Goal: Task Accomplishment & Management: Manage account settings

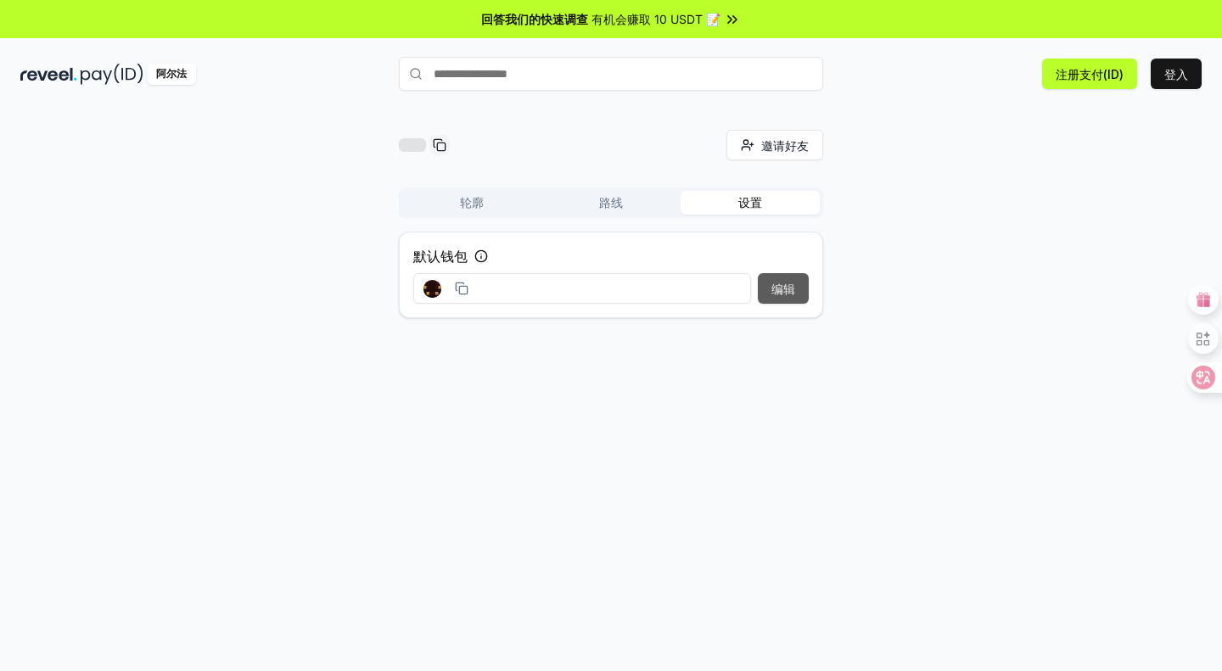
click at [787, 285] on font "编辑" at bounding box center [784, 289] width 24 height 14
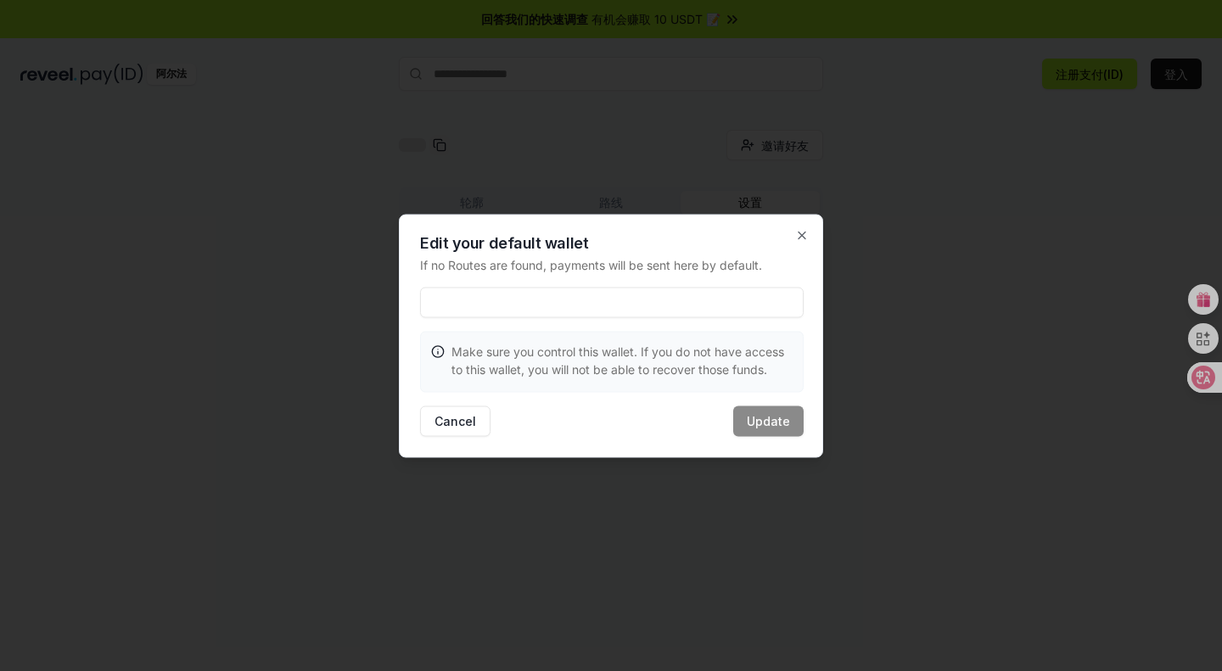
click at [1028, 295] on div at bounding box center [611, 335] width 1222 height 671
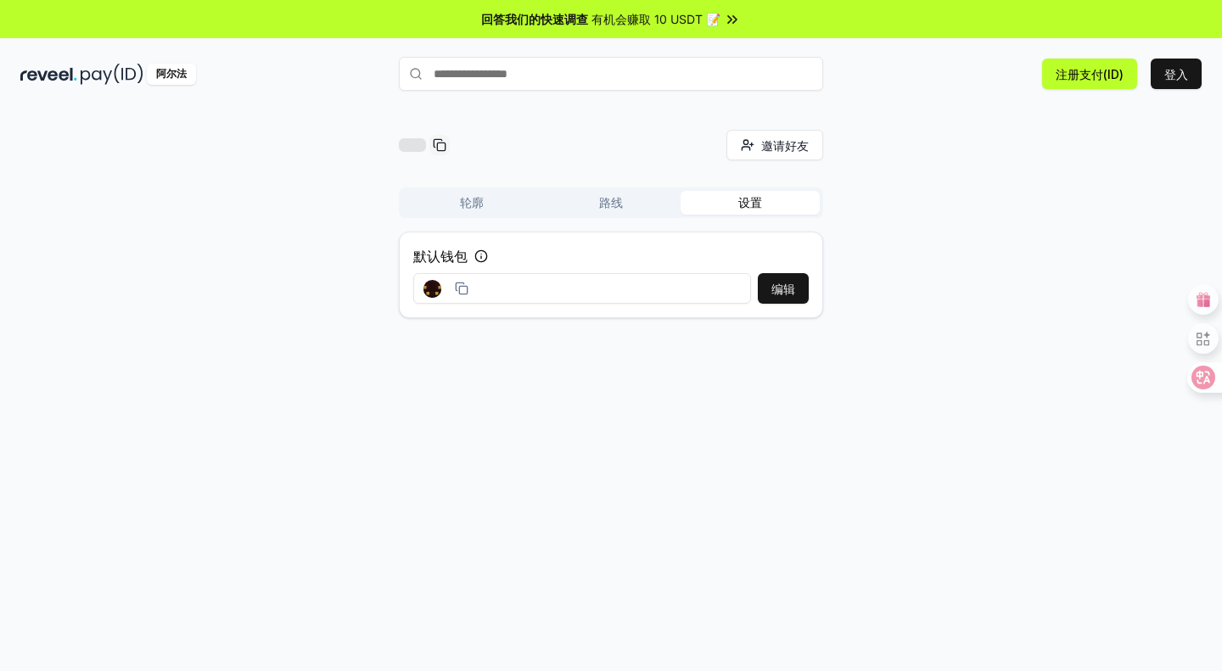
click at [519, 307] on div "默认钱包 编辑" at bounding box center [611, 275] width 424 height 87
click at [772, 285] on font "编辑" at bounding box center [784, 289] width 24 height 14
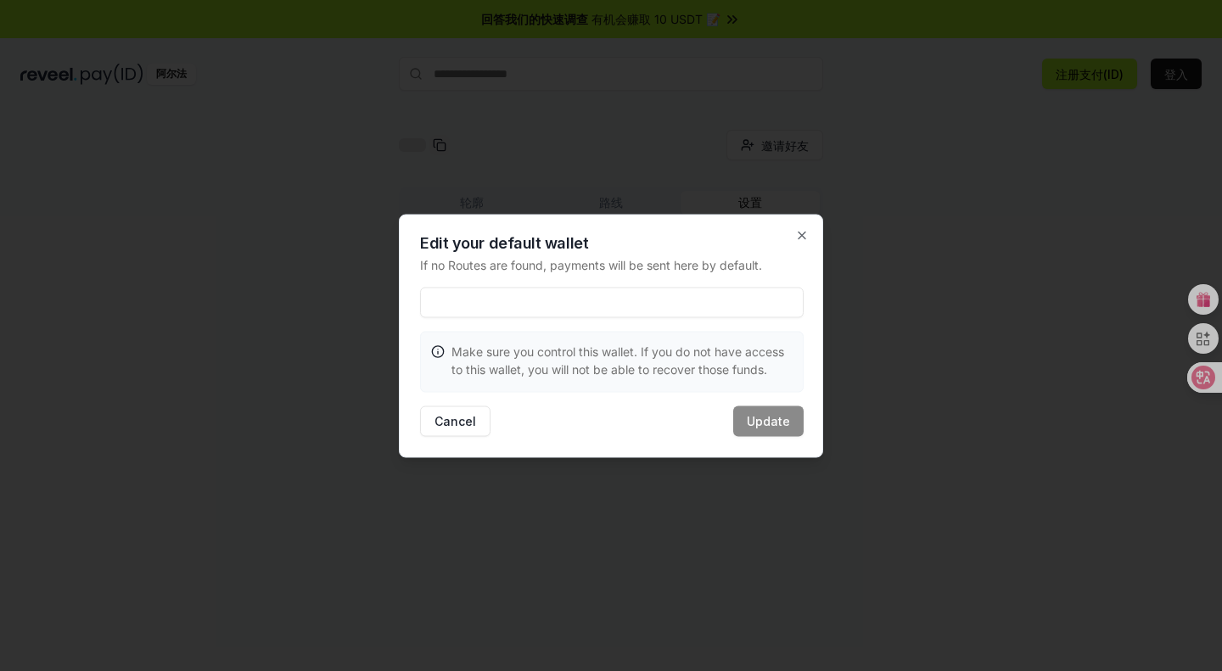
click at [654, 297] on input at bounding box center [612, 302] width 384 height 31
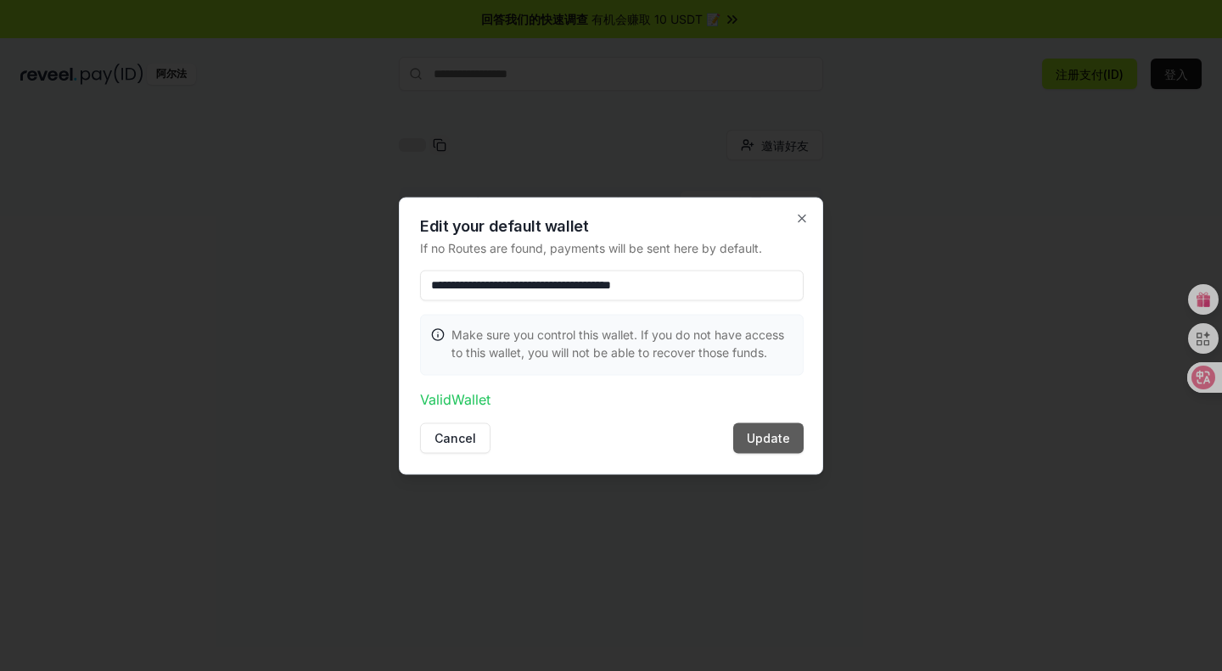
type input "**********"
click at [758, 437] on button "Update" at bounding box center [768, 438] width 70 height 31
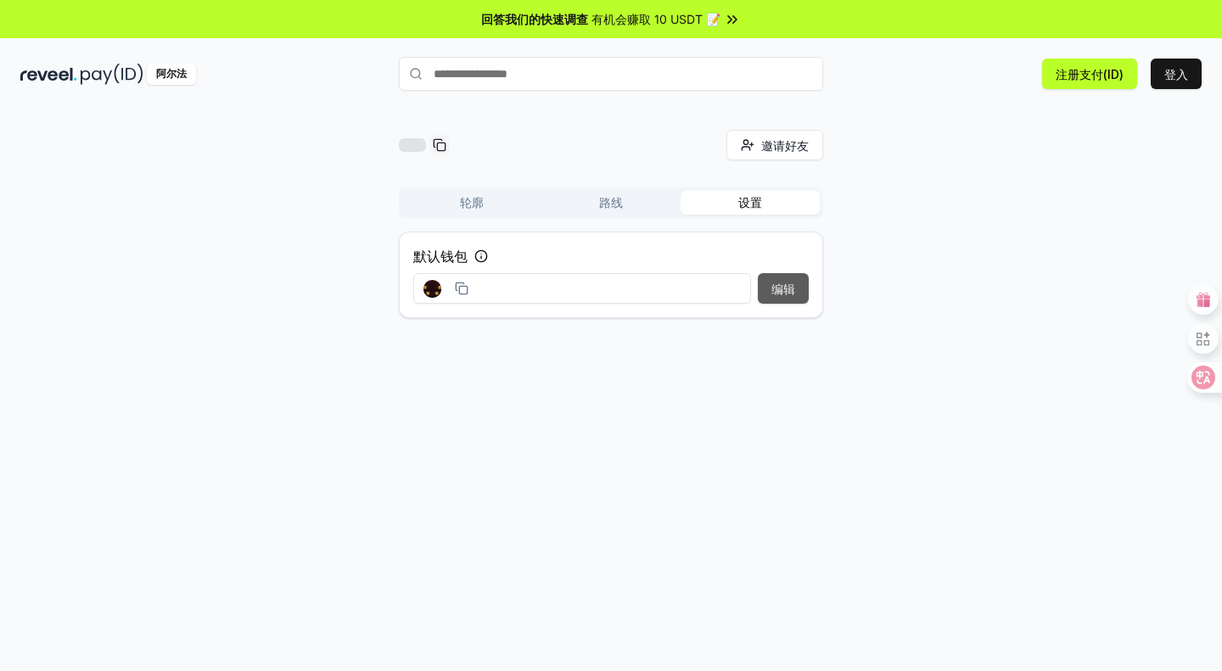
drag, startPoint x: 706, startPoint y: 286, endPoint x: 803, endPoint y: 289, distance: 96.8
click at [803, 289] on div "编辑" at bounding box center [611, 288] width 396 height 31
click at [1094, 73] on font "注册支付(ID)" at bounding box center [1090, 74] width 68 height 14
click at [598, 211] on button "路线" at bounding box center [611, 203] width 139 height 24
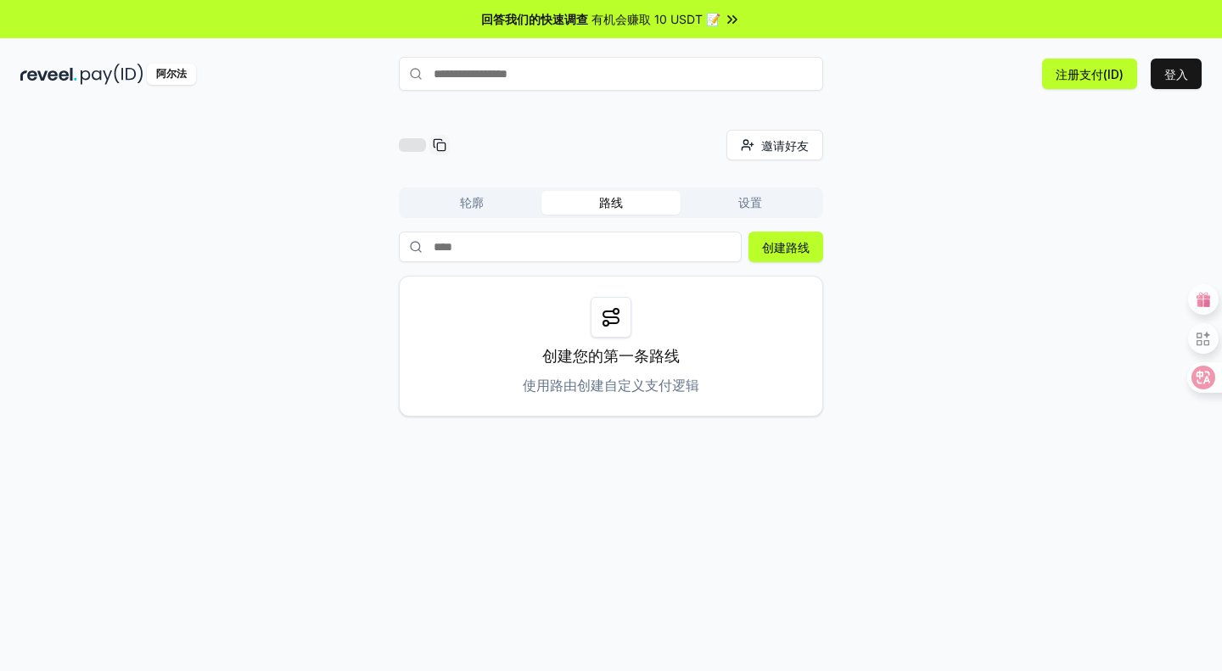
click at [451, 209] on button "轮廓" at bounding box center [471, 203] width 139 height 24
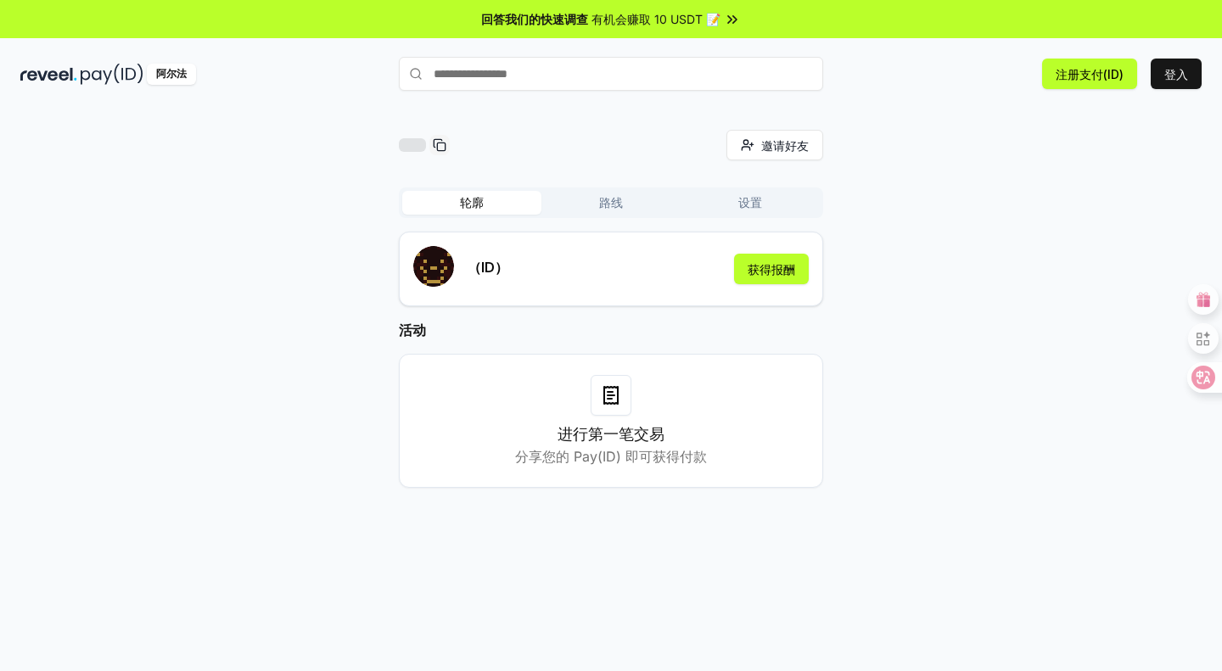
click at [535, 206] on button "轮廓" at bounding box center [471, 203] width 139 height 24
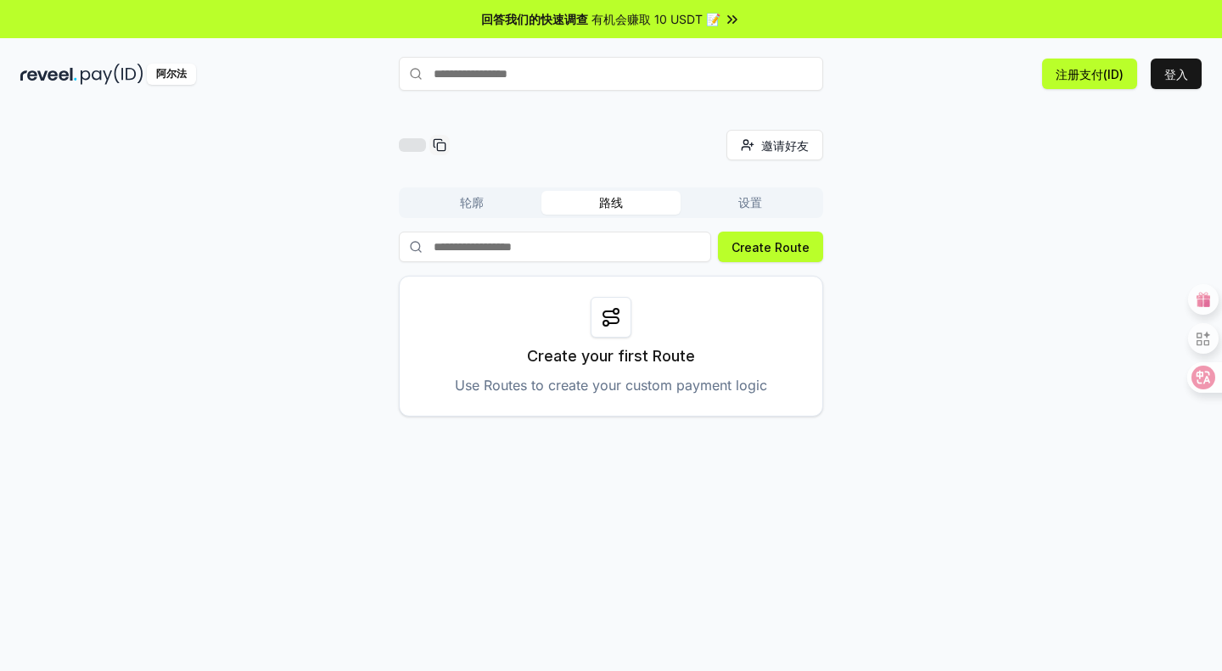
click at [611, 208] on font "路线" at bounding box center [611, 202] width 24 height 14
click at [620, 316] on icon at bounding box center [611, 317] width 20 height 20
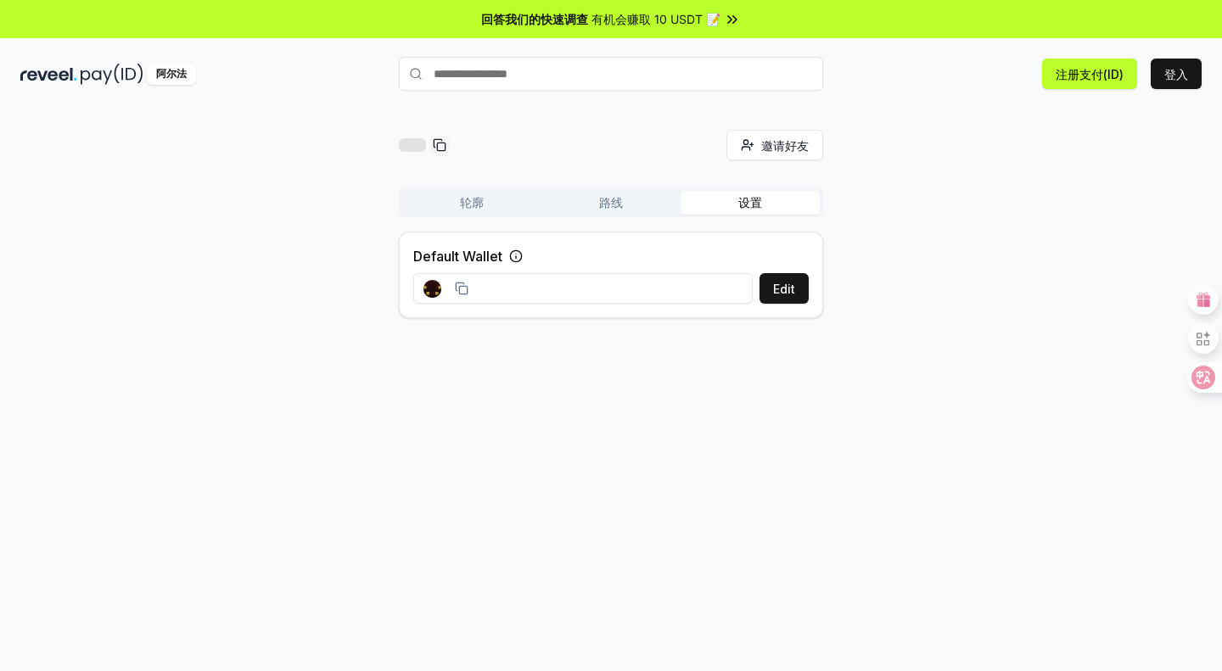
click at [738, 202] on button "设置" at bounding box center [750, 203] width 139 height 24
click at [782, 287] on font "编辑" at bounding box center [784, 289] width 24 height 14
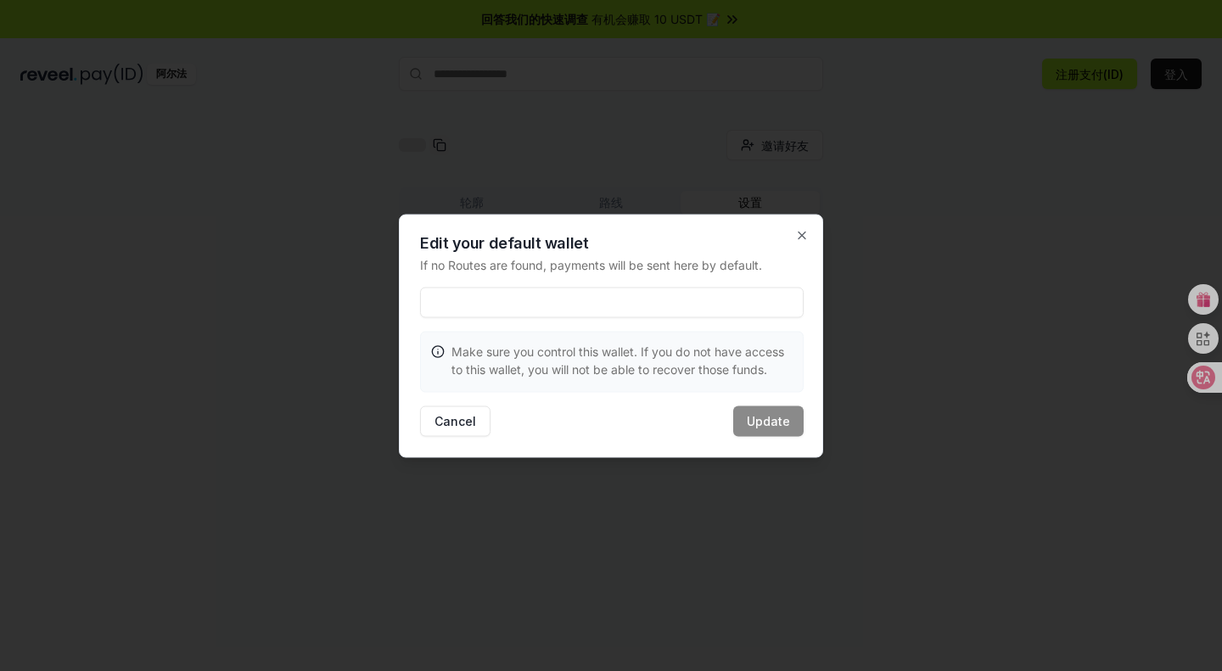
click at [579, 296] on input at bounding box center [612, 302] width 384 height 31
type input "**********"
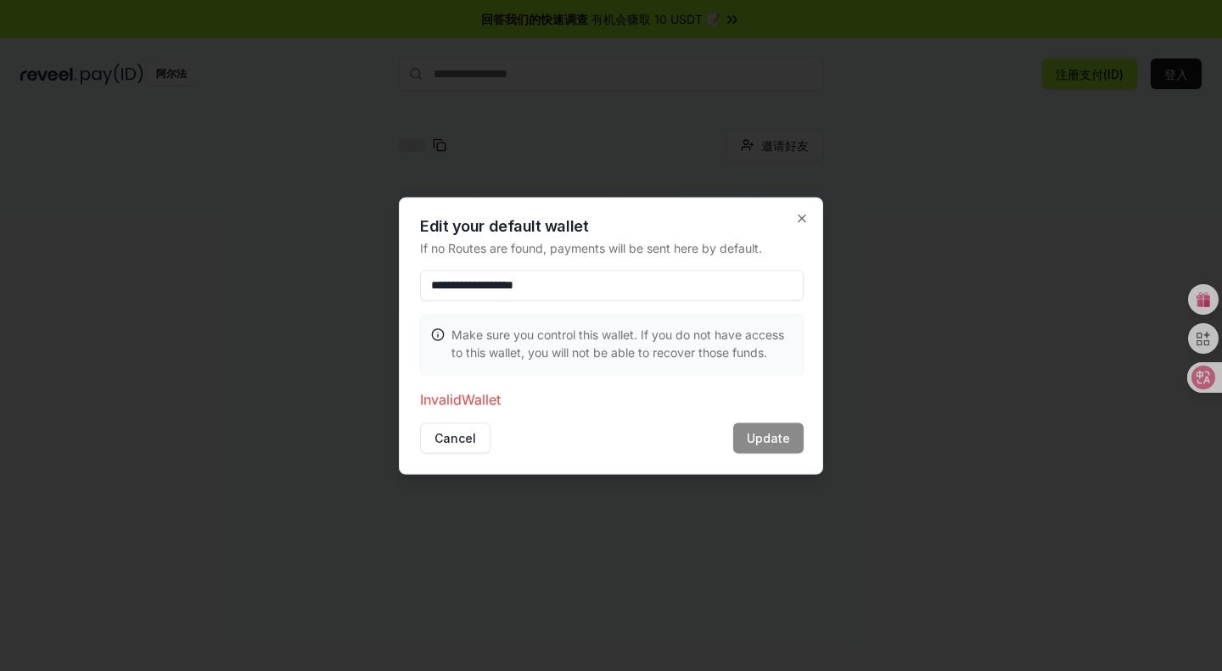
drag, startPoint x: 608, startPoint y: 281, endPoint x: 184, endPoint y: 283, distance: 423.6
click at [185, 283] on body "**********" at bounding box center [611, 335] width 1222 height 671
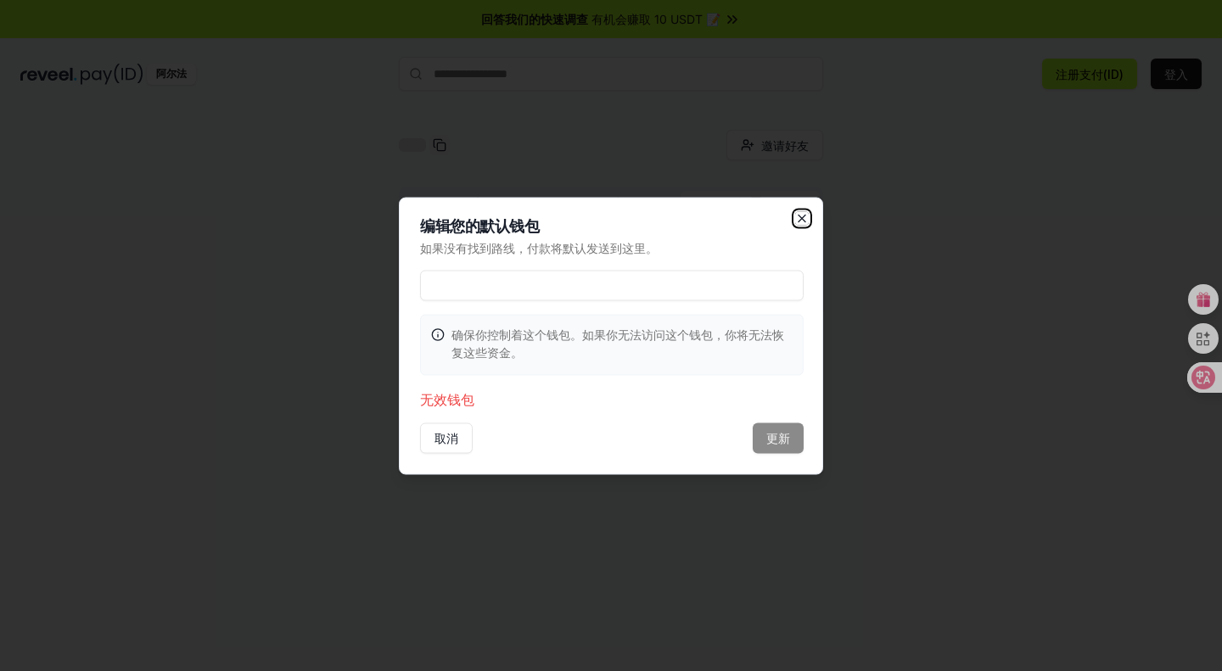
click at [806, 222] on icon "button" at bounding box center [802, 218] width 7 height 7
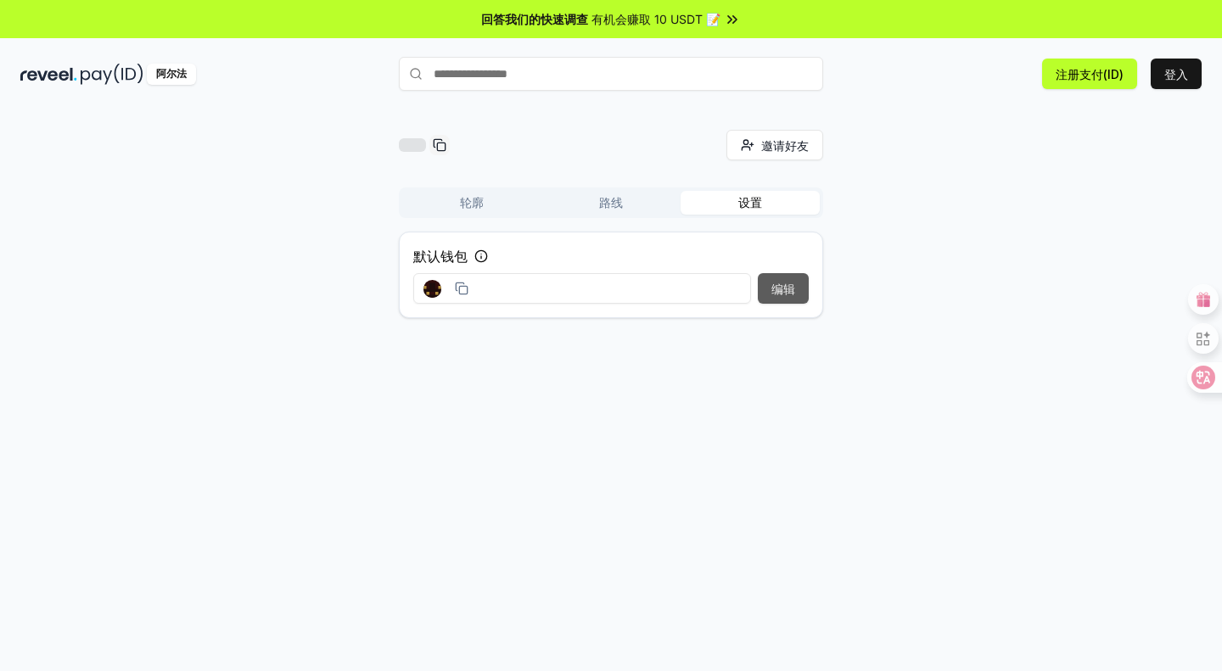
click at [791, 283] on font "编辑" at bounding box center [784, 289] width 24 height 14
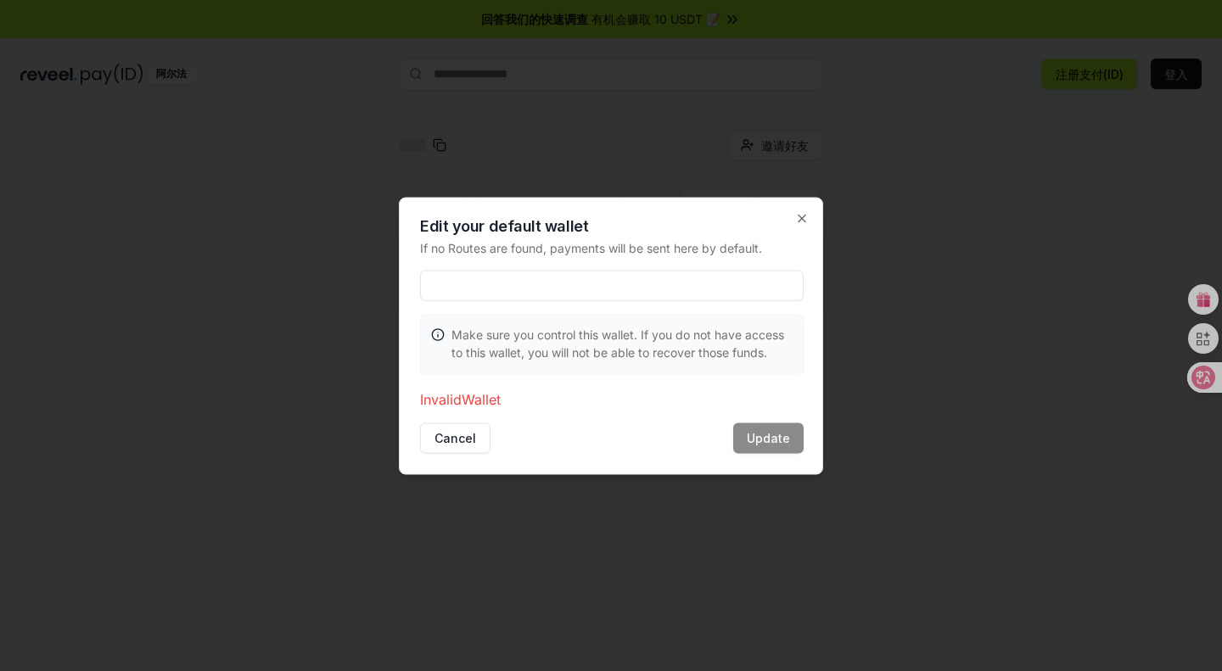
click at [1117, 330] on div at bounding box center [611, 335] width 1222 height 671
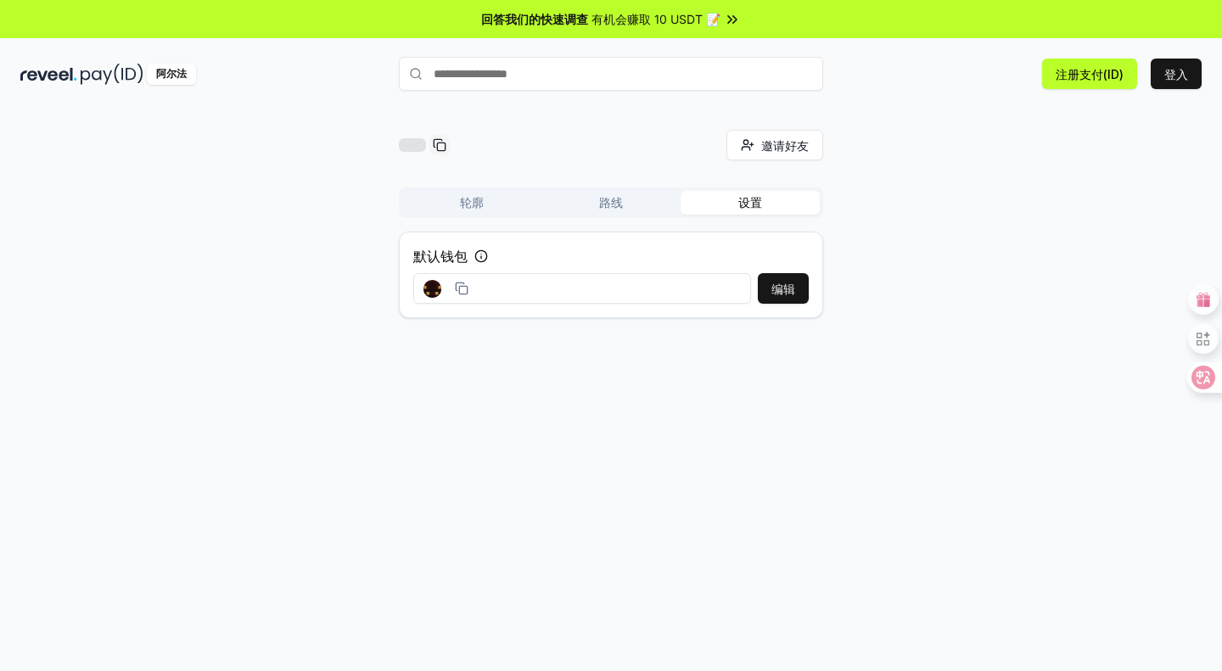
click at [598, 283] on input at bounding box center [582, 288] width 338 height 31
click at [789, 280] on font "编辑" at bounding box center [784, 289] width 24 height 18
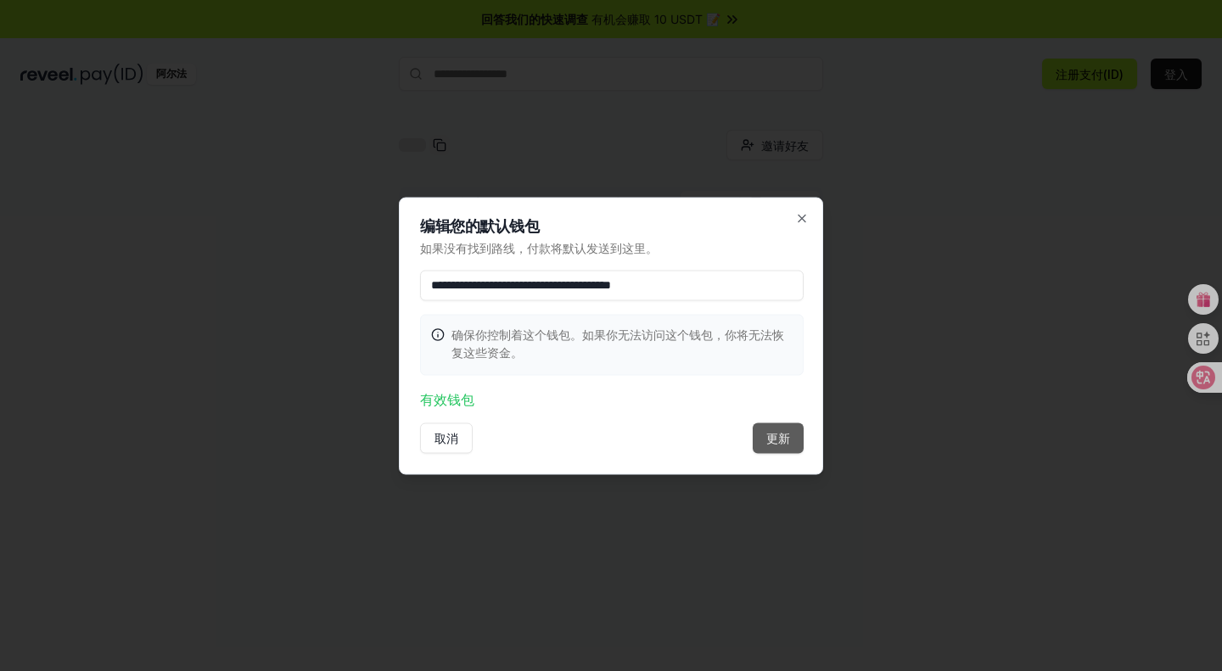
type input "**********"
drag, startPoint x: 753, startPoint y: 447, endPoint x: 794, endPoint y: 436, distance: 43.0
click at [766, 444] on button "更新" at bounding box center [778, 438] width 51 height 31
click at [797, 429] on button "更新" at bounding box center [778, 438] width 51 height 31
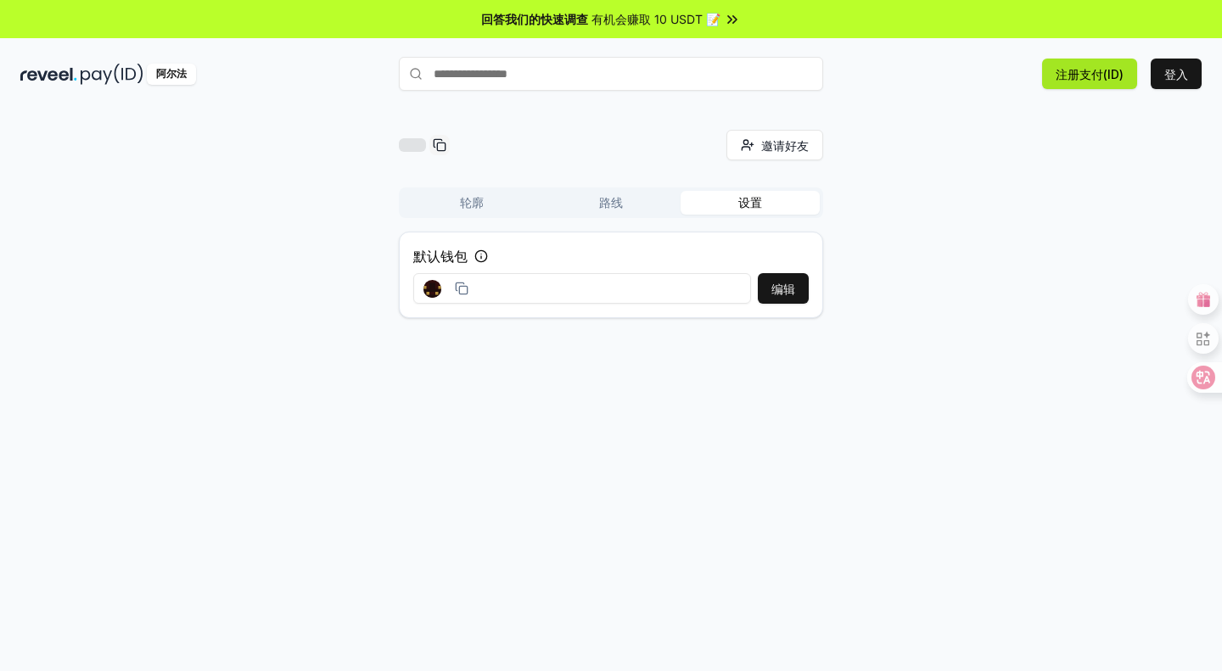
click at [1107, 76] on font "注册支付(ID)" at bounding box center [1090, 74] width 68 height 14
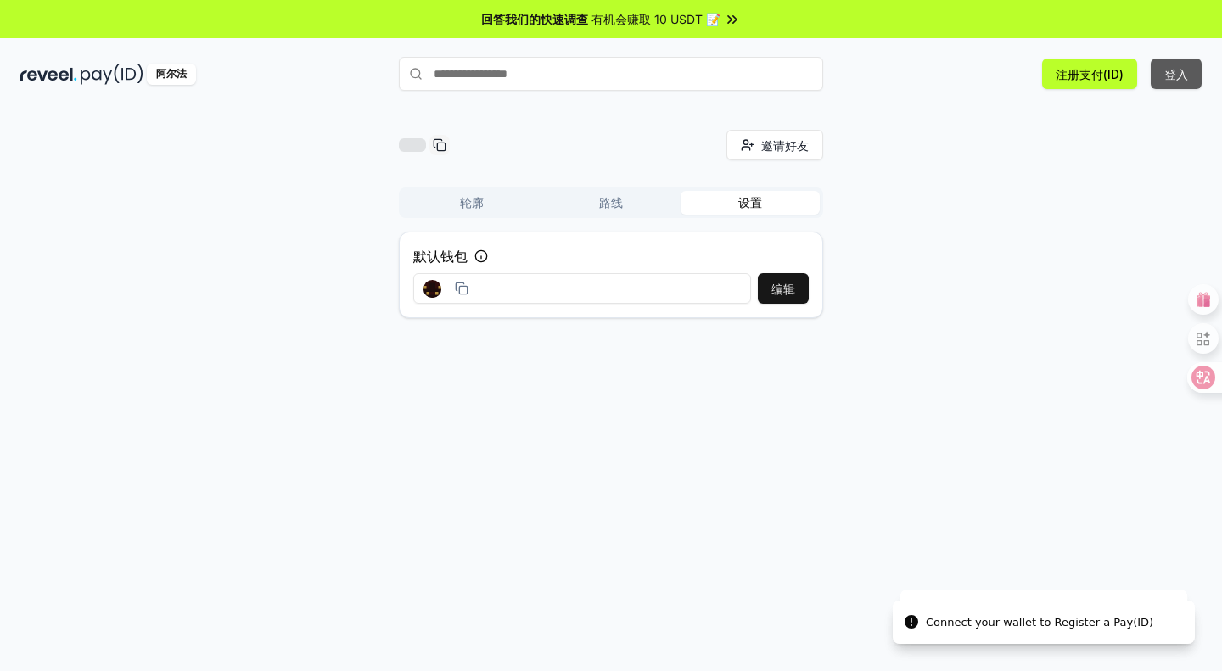
click at [1182, 81] on font "登入" at bounding box center [1177, 74] width 24 height 18
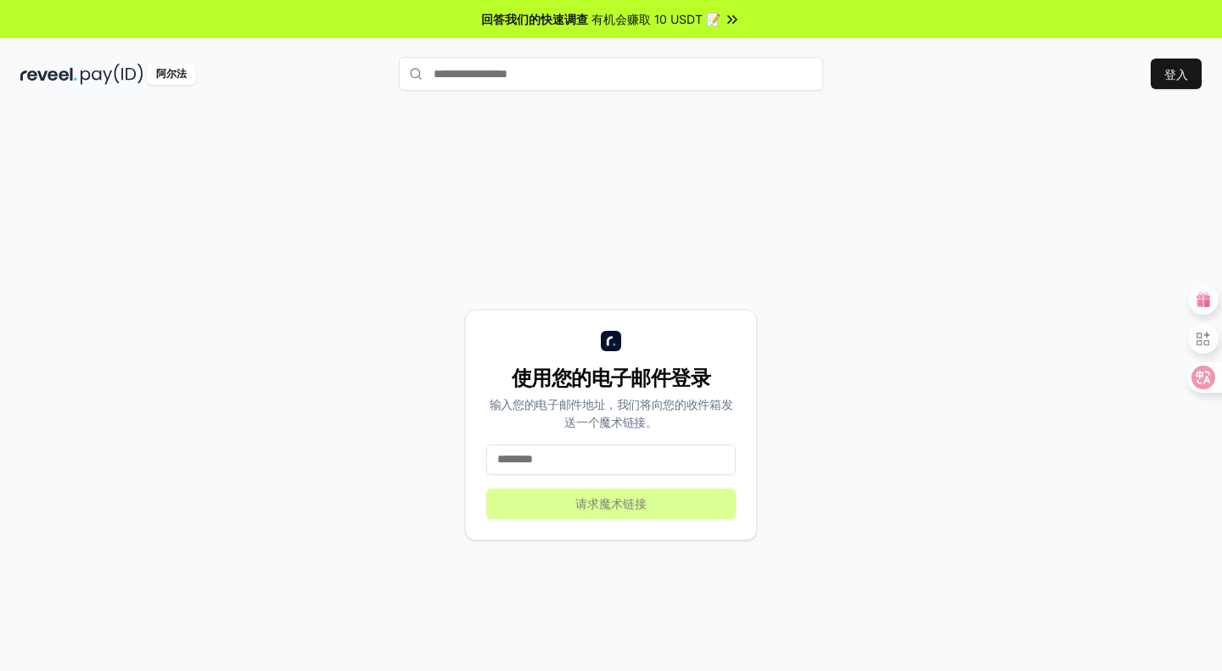
click at [616, 453] on input at bounding box center [611, 460] width 250 height 31
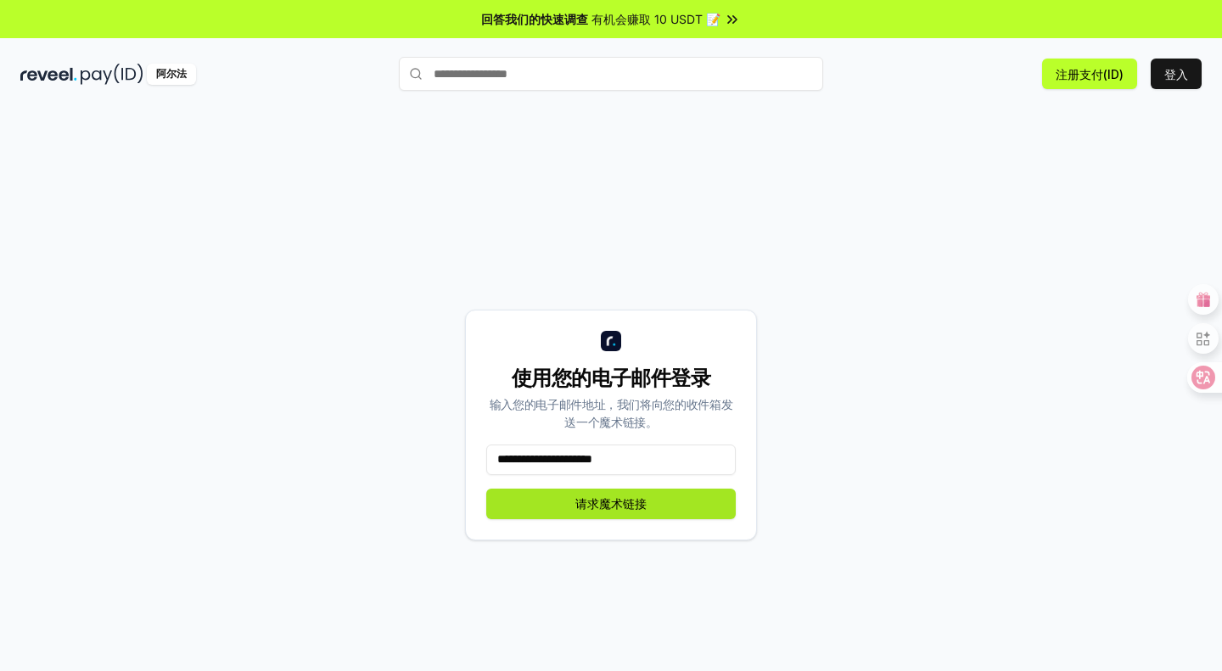
type input "**********"
click at [596, 504] on font "请求魔术链接" at bounding box center [610, 504] width 71 height 14
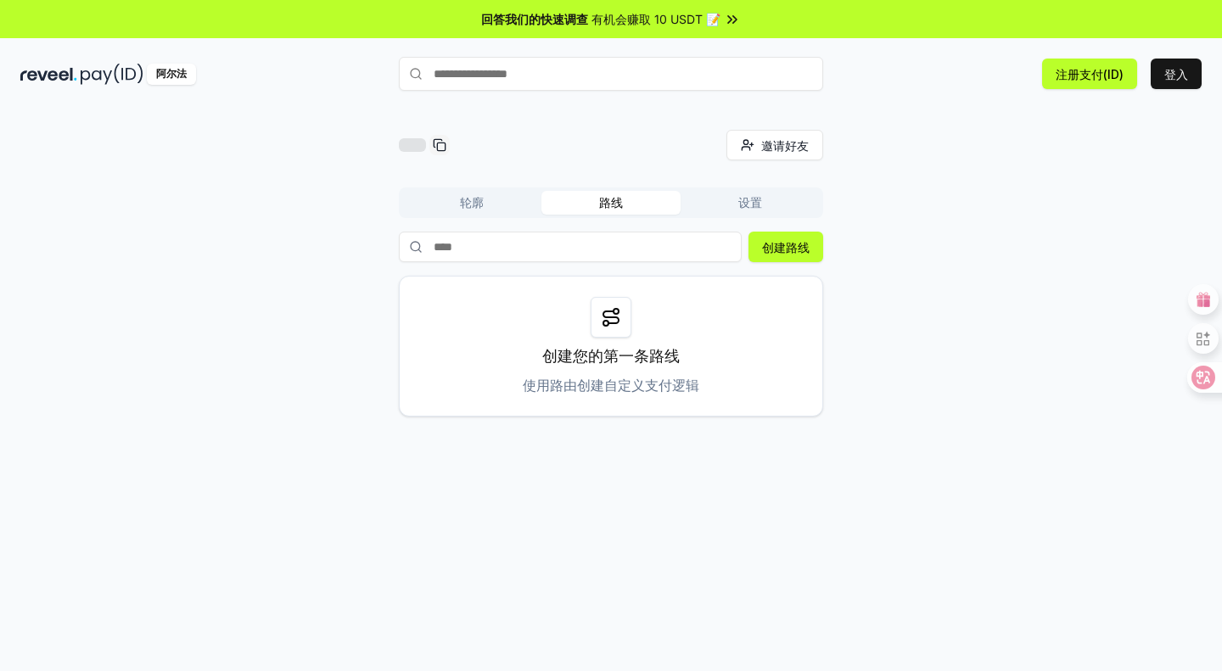
click at [763, 205] on button "设置" at bounding box center [750, 203] width 139 height 24
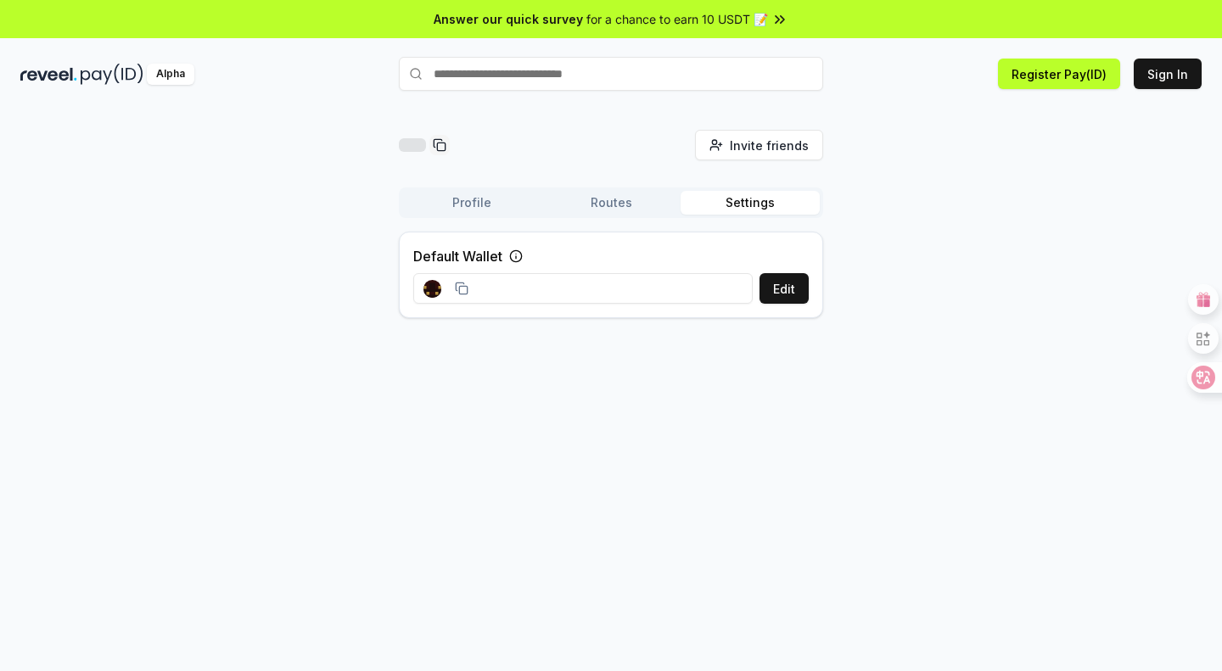
click at [974, 375] on div "Invite friends Invite Profile Routes Settings Default Wallet Edit" at bounding box center [611, 408] width 1222 height 624
click at [789, 289] on button "Edit" at bounding box center [784, 288] width 49 height 31
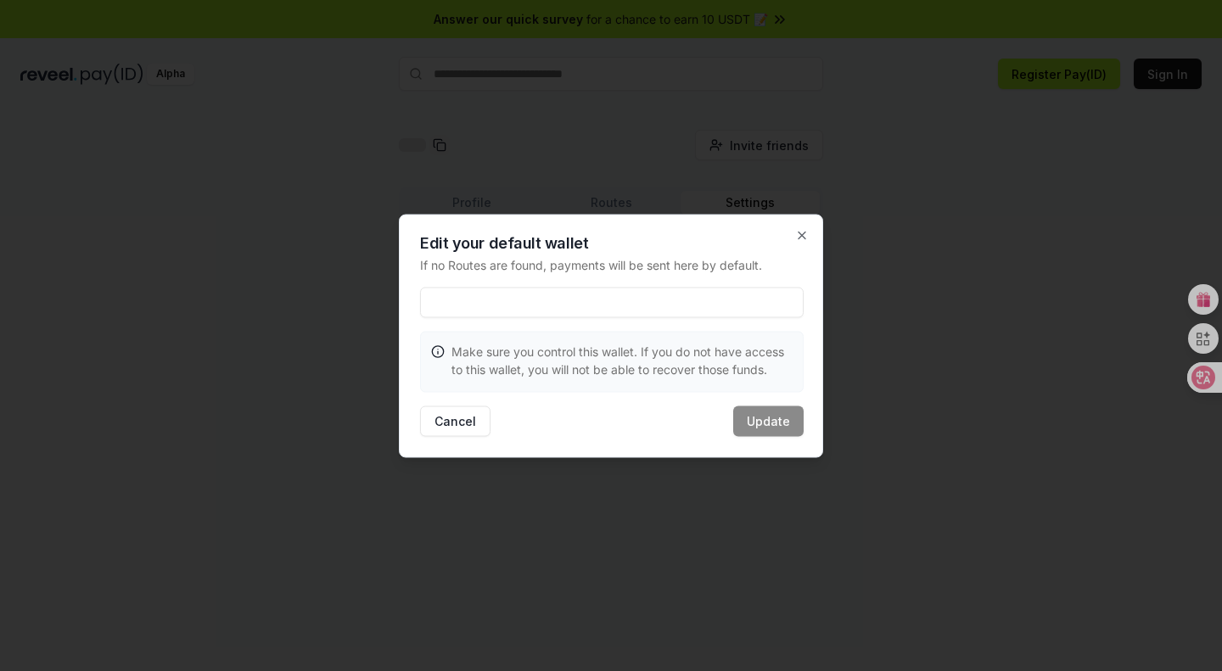
click at [667, 293] on input at bounding box center [612, 302] width 384 height 31
click at [667, 311] on input at bounding box center [612, 302] width 384 height 31
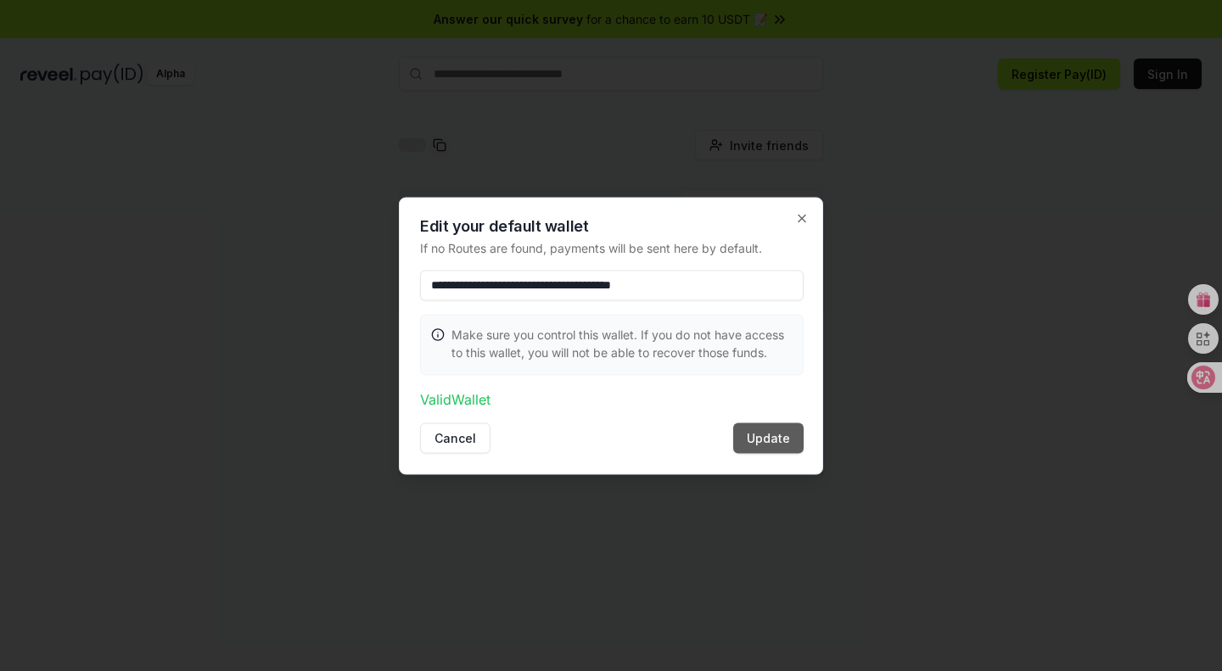
type input "**********"
click at [777, 436] on button "Update" at bounding box center [768, 438] width 70 height 31
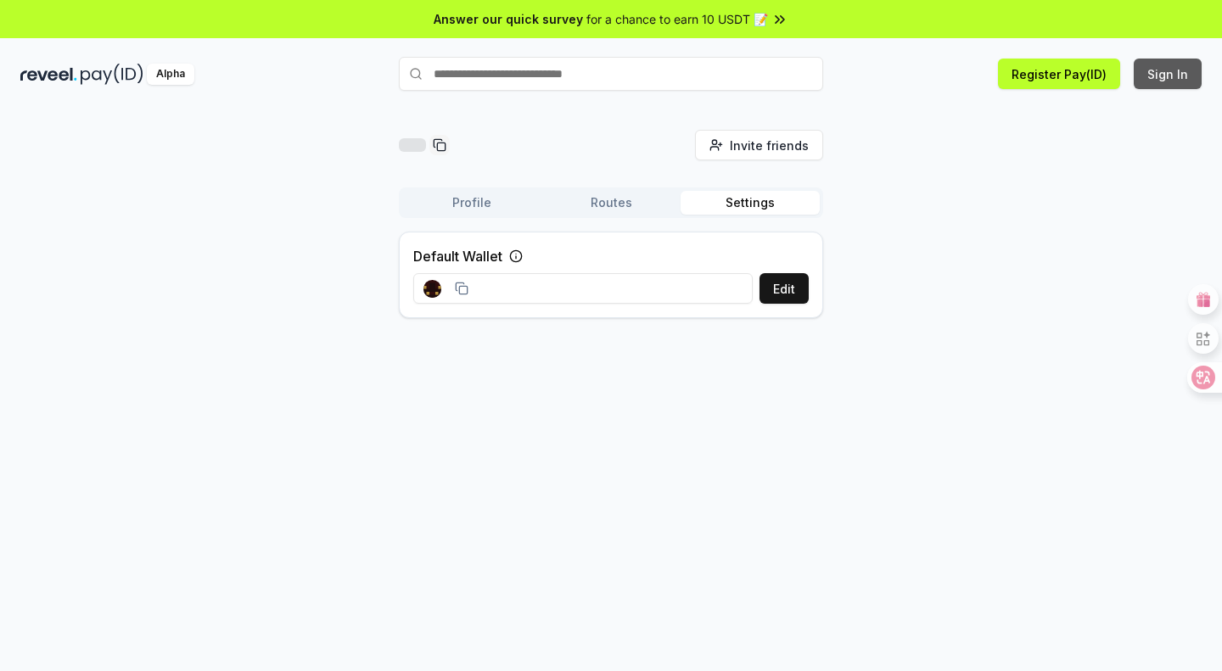
click at [1148, 76] on button "Sign In" at bounding box center [1168, 74] width 68 height 31
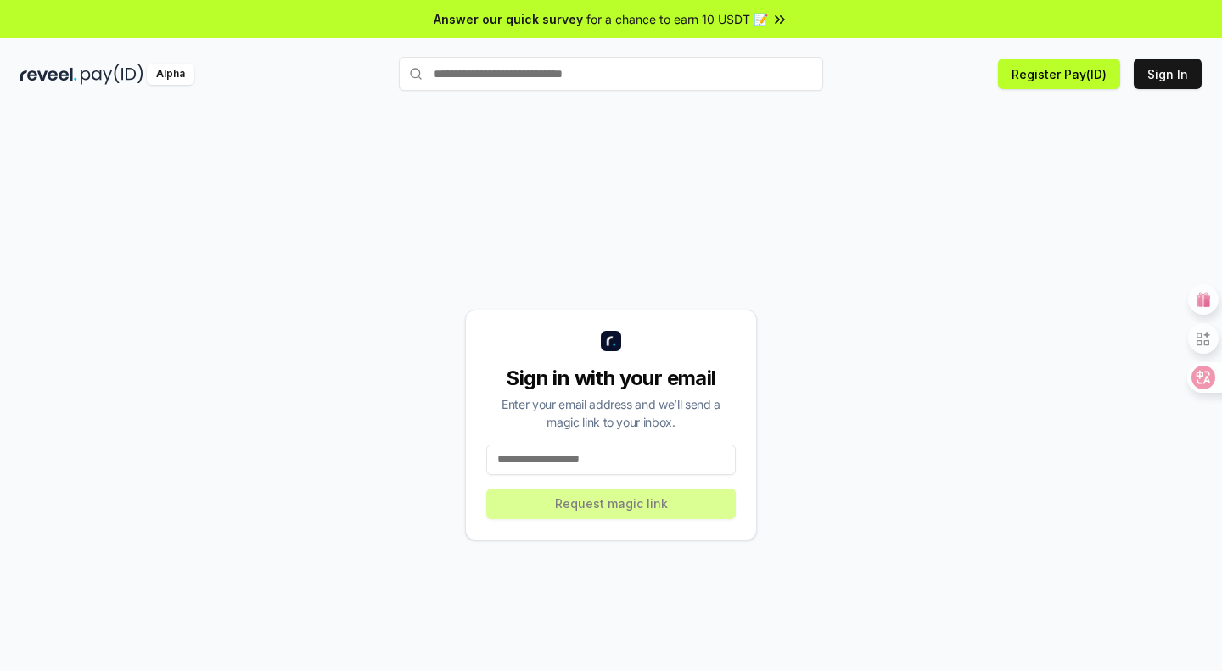
click at [604, 450] on input at bounding box center [611, 460] width 250 height 31
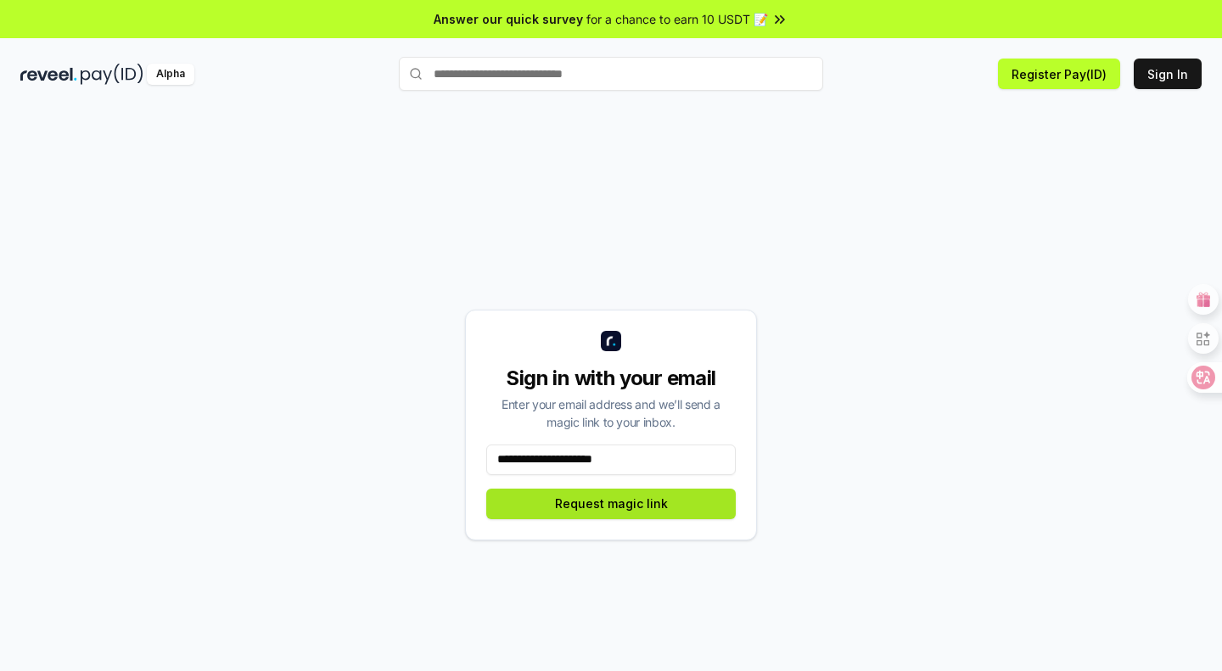
type input "**********"
click at [636, 498] on button "Request magic link" at bounding box center [611, 504] width 250 height 31
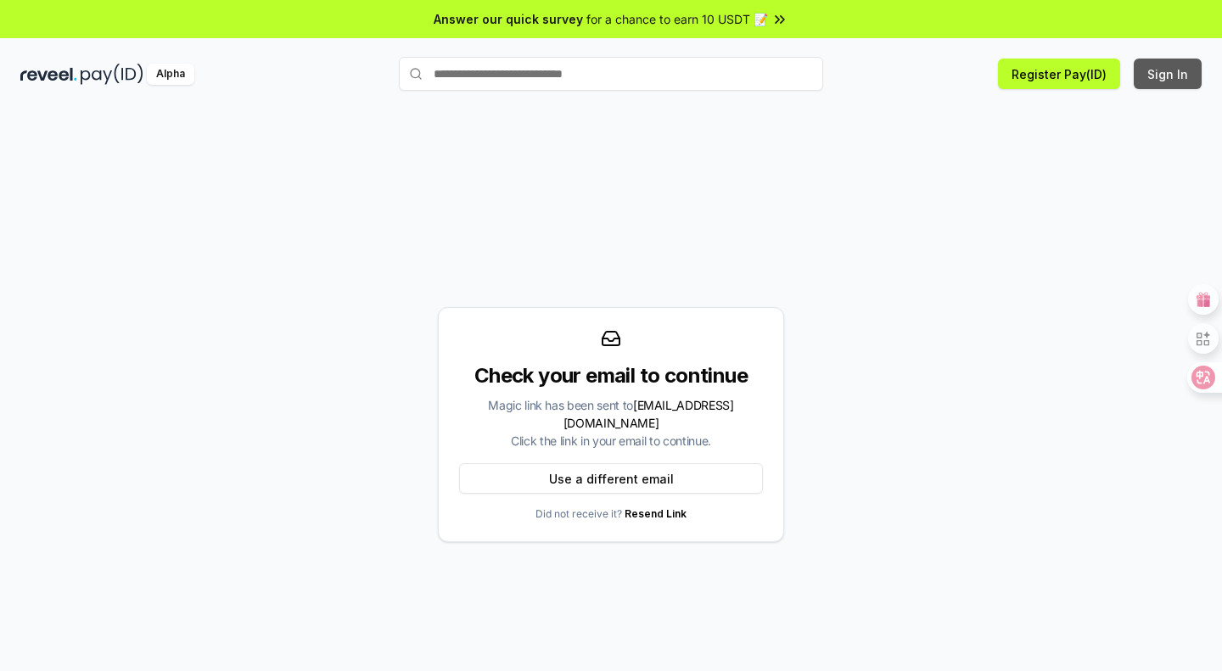
click at [1170, 72] on button "Sign In" at bounding box center [1168, 74] width 68 height 31
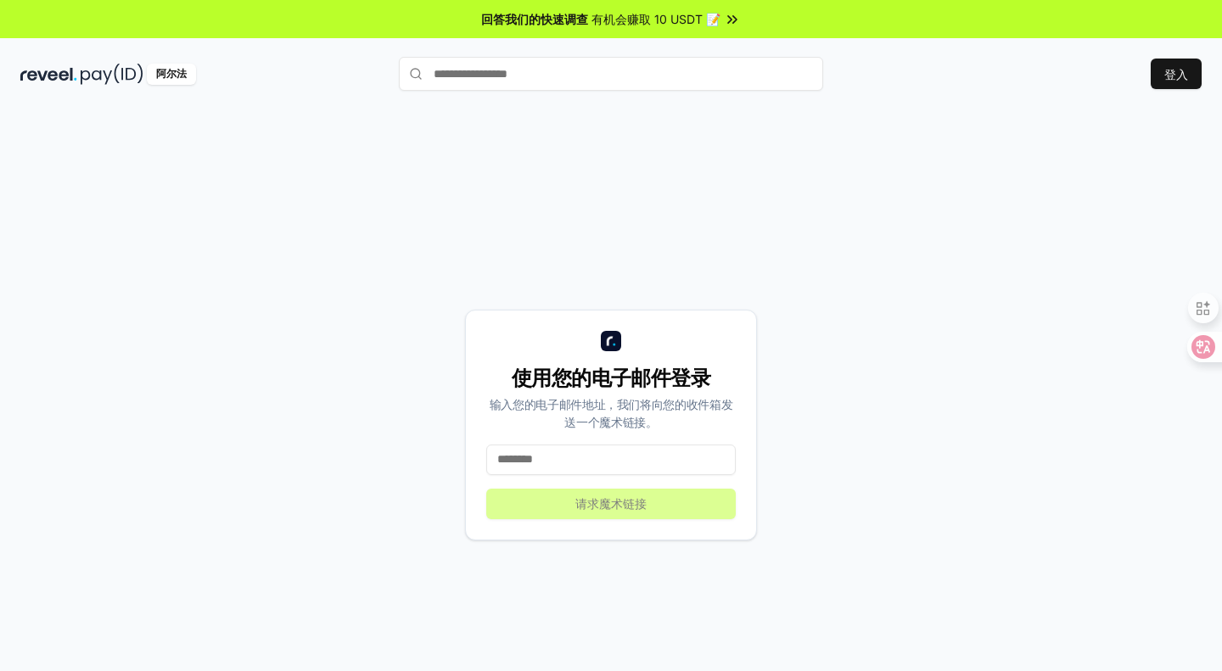
click at [595, 462] on input at bounding box center [611, 460] width 250 height 31
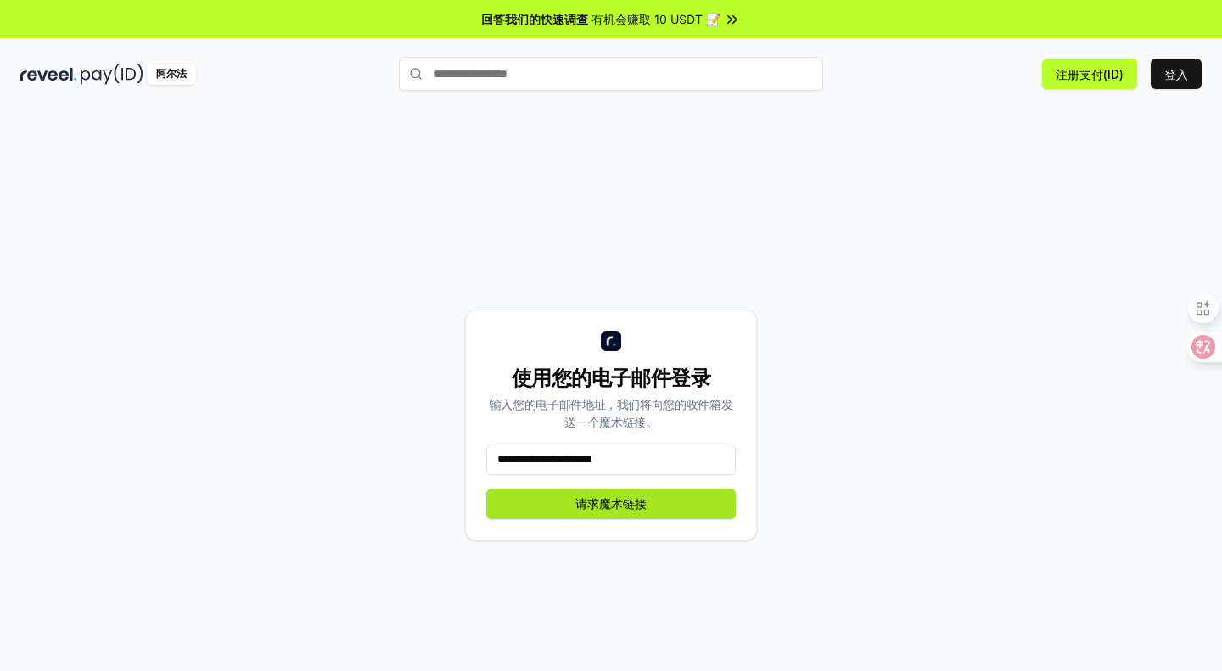
type input "**********"
click at [631, 495] on font "请求魔术链接" at bounding box center [610, 504] width 71 height 18
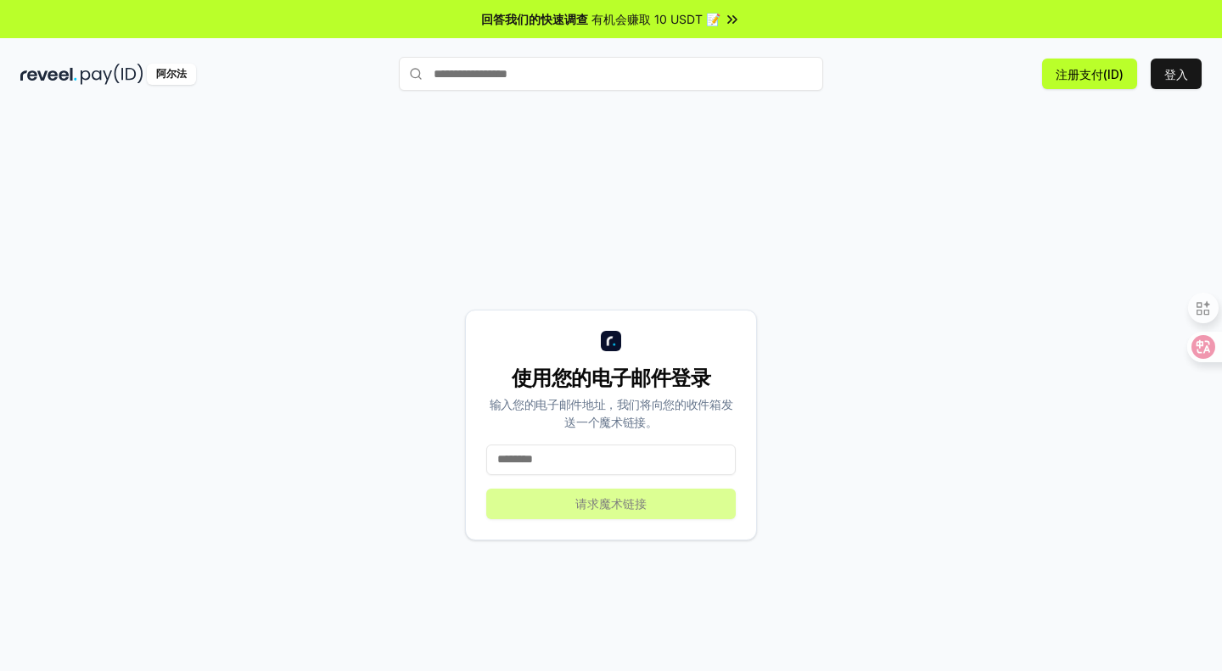
click at [615, 454] on input at bounding box center [611, 460] width 250 height 31
click at [1198, 68] on button "登入" at bounding box center [1176, 74] width 51 height 31
click at [1181, 77] on font "登入" at bounding box center [1177, 74] width 24 height 14
click at [627, 456] on input at bounding box center [611, 460] width 250 height 31
